Goal: Navigation & Orientation: Find specific page/section

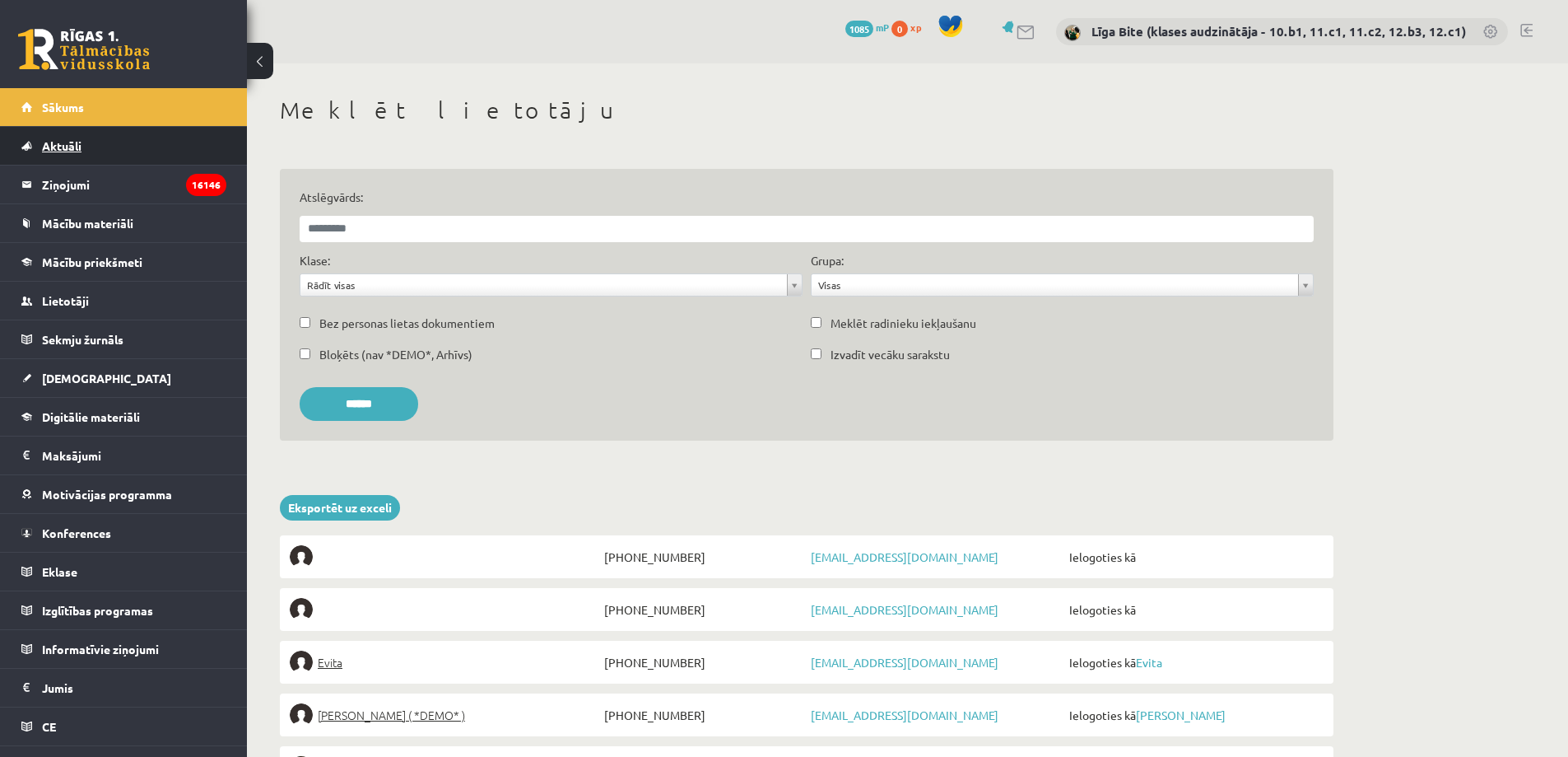
click at [127, 127] on link "Aktuāli" at bounding box center [124, 145] width 205 height 38
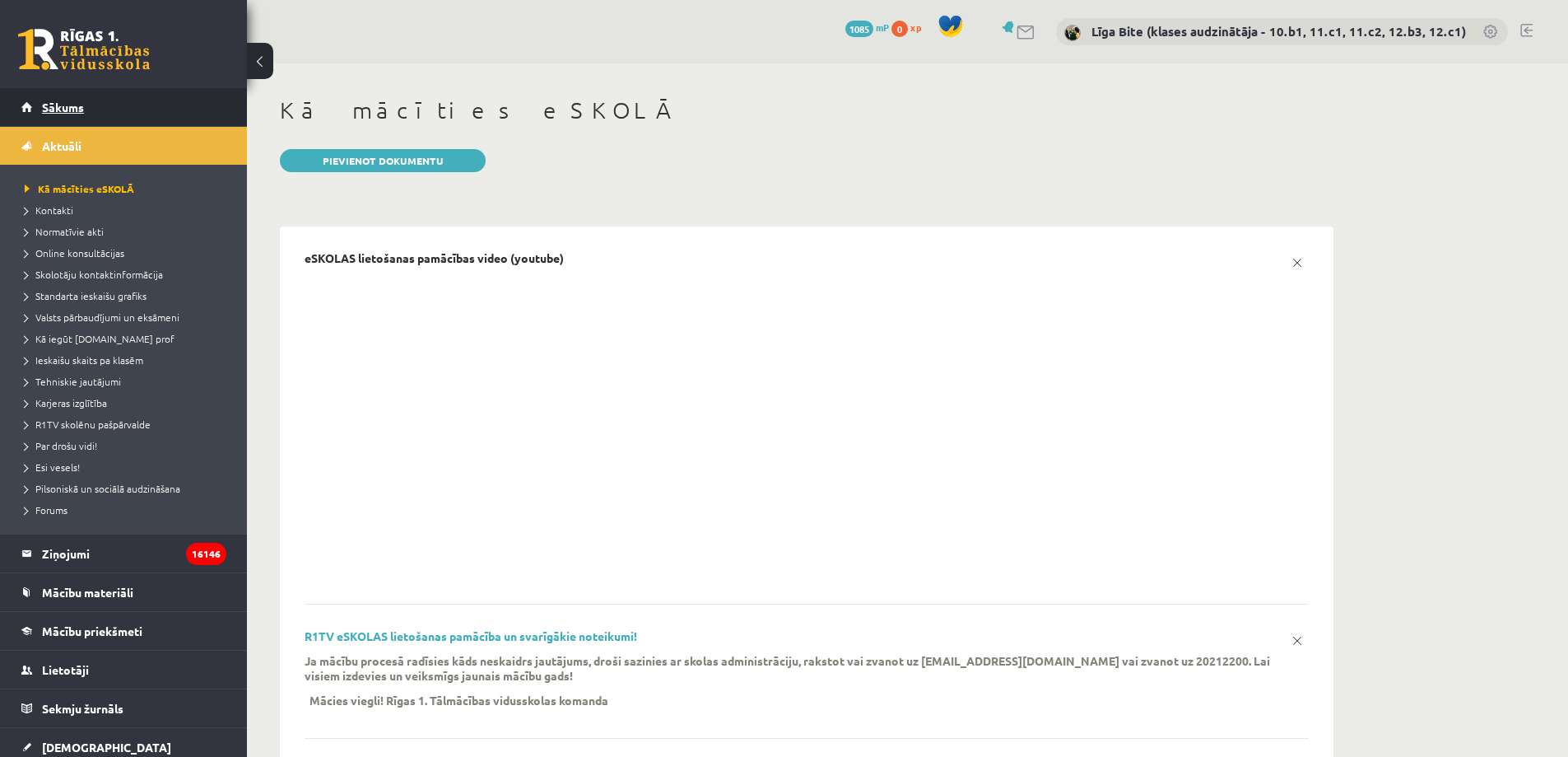
click at [52, 106] on span "Sākums" at bounding box center [63, 107] width 42 height 15
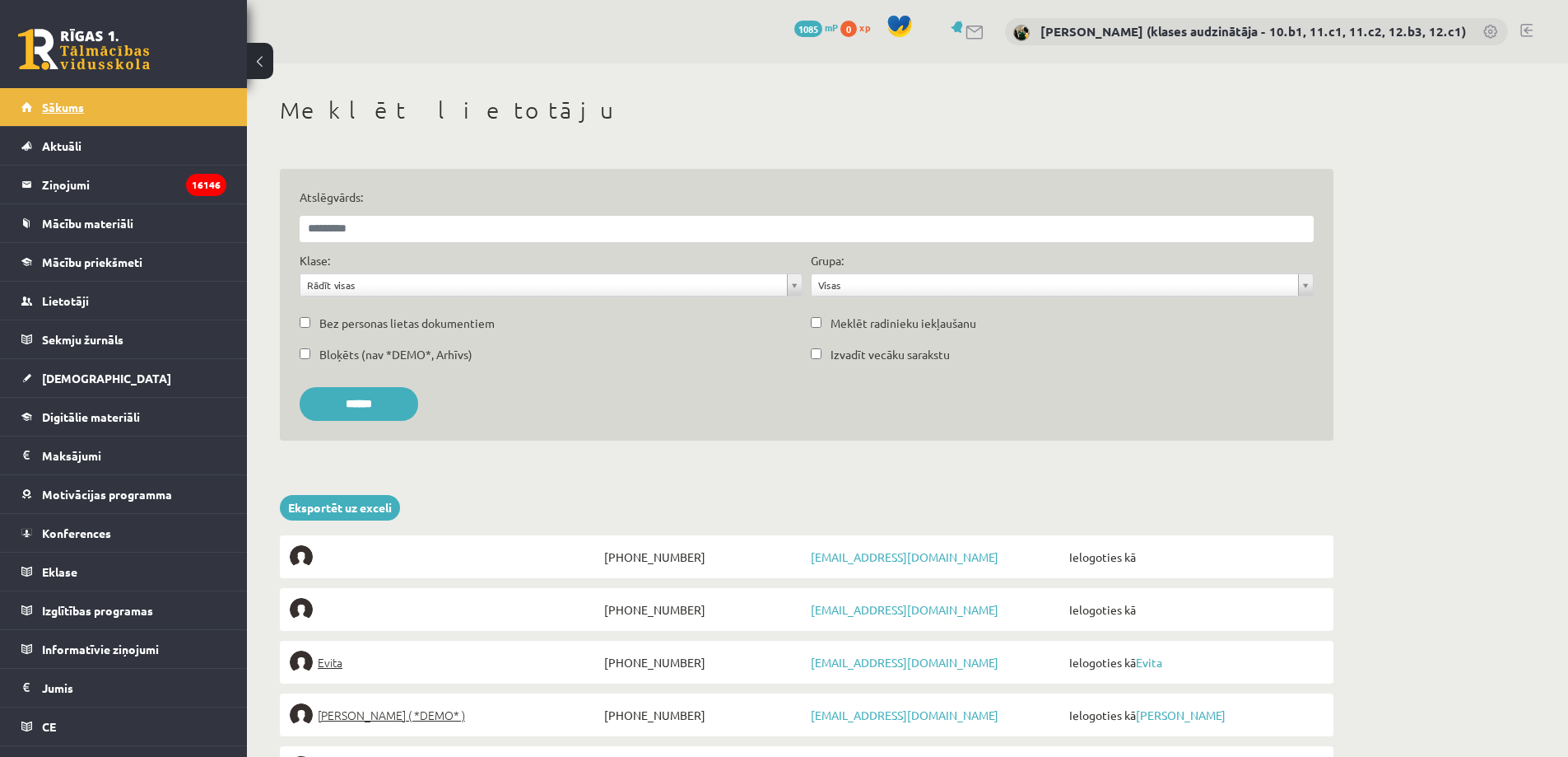
click at [64, 104] on span "Sākums" at bounding box center [63, 107] width 42 height 15
